Goal: Transaction & Acquisition: Purchase product/service

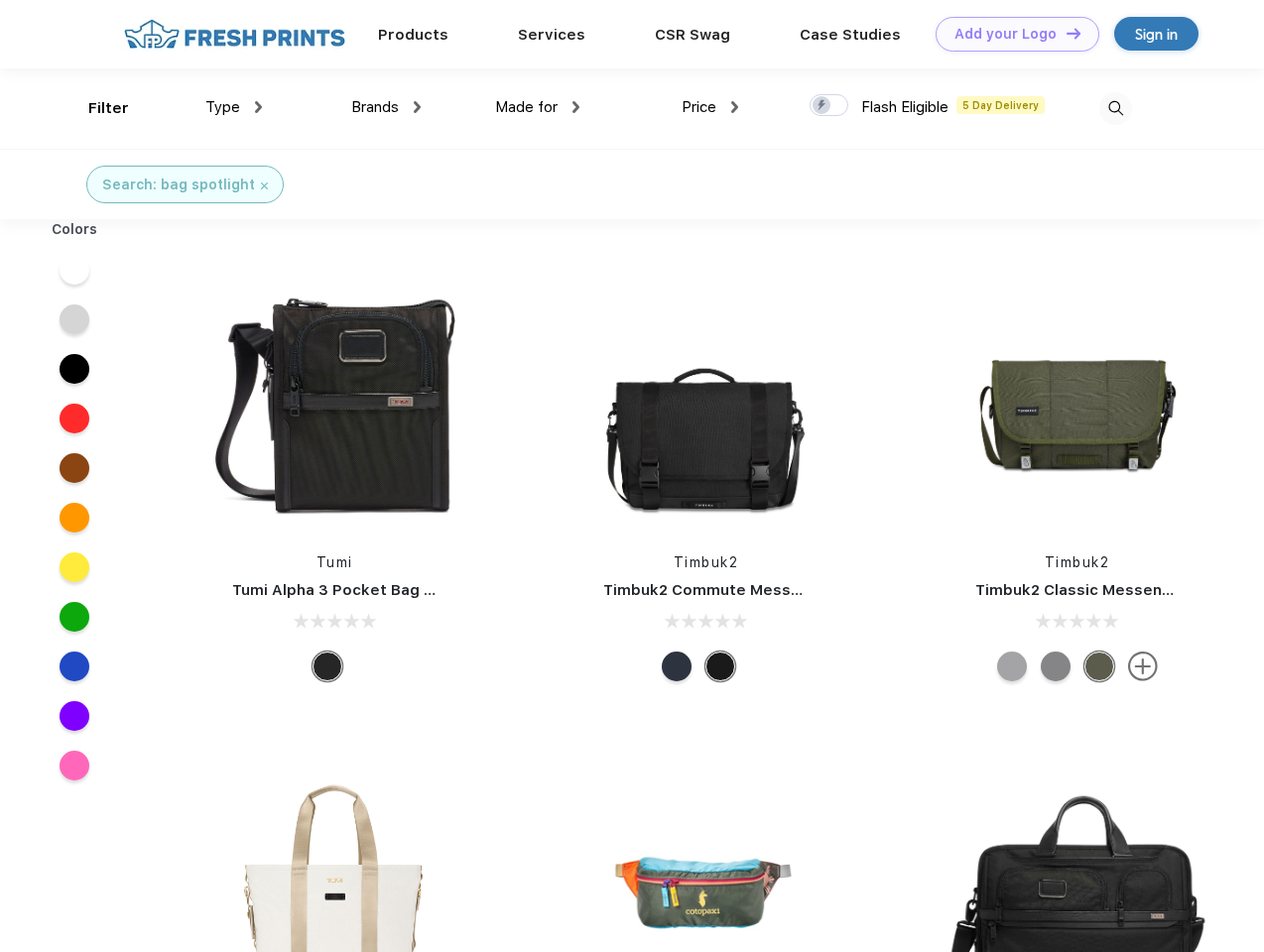
click at [1010, 34] on link "Add your Logo Design Tool" at bounding box center [1017, 34] width 163 height 35
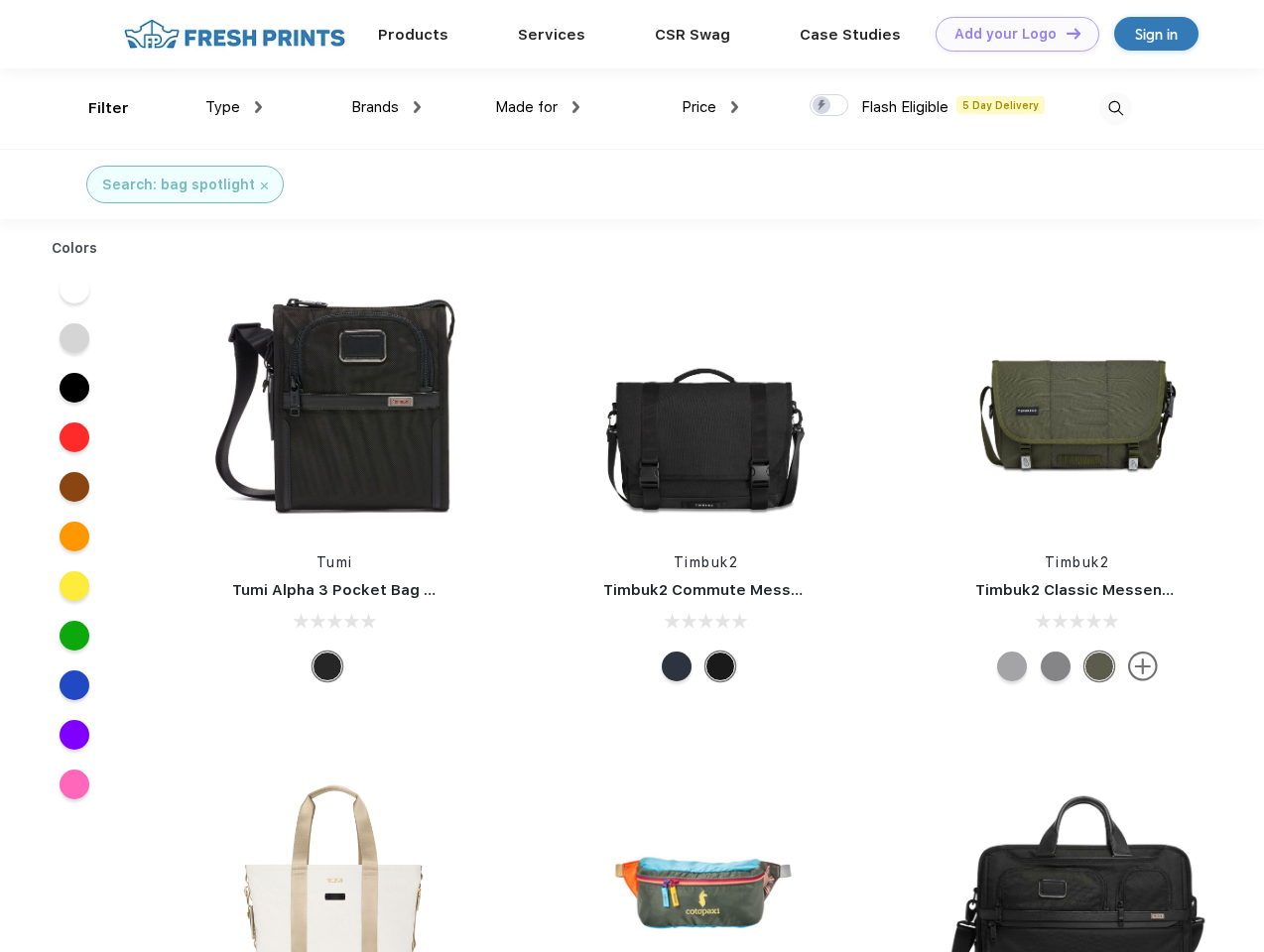
click at [0, 0] on div "Design Tool" at bounding box center [0, 0] width 0 height 0
click at [1065, 33] on link "Add your Logo Design Tool" at bounding box center [1017, 34] width 163 height 35
click at [96, 109] on div "Filter" at bounding box center [109, 109] width 41 height 23
click at [234, 108] on span "Type" at bounding box center [222, 108] width 35 height 18
click at [385, 108] on span "Brands" at bounding box center [376, 108] width 48 height 18
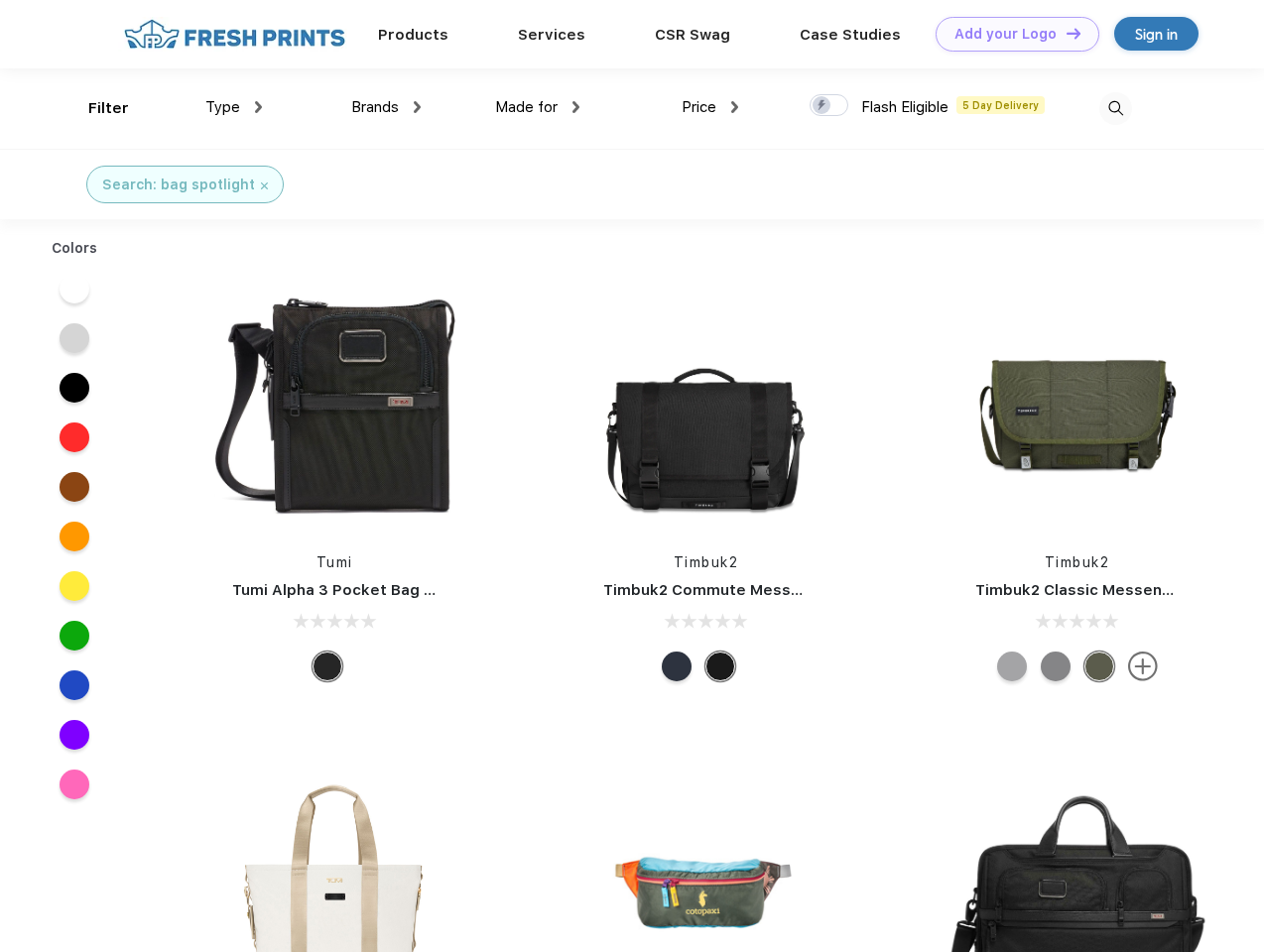
click at [538, 108] on span "Made for" at bounding box center [526, 108] width 63 height 18
click at [710, 108] on span "Price" at bounding box center [698, 108] width 35 height 18
click at [830, 107] on div at bounding box center [829, 106] width 39 height 22
click at [823, 107] on input "checkbox" at bounding box center [816, 100] width 13 height 13
click at [1116, 109] on img at bounding box center [1116, 109] width 33 height 33
